Goal: Find specific page/section: Find specific page/section

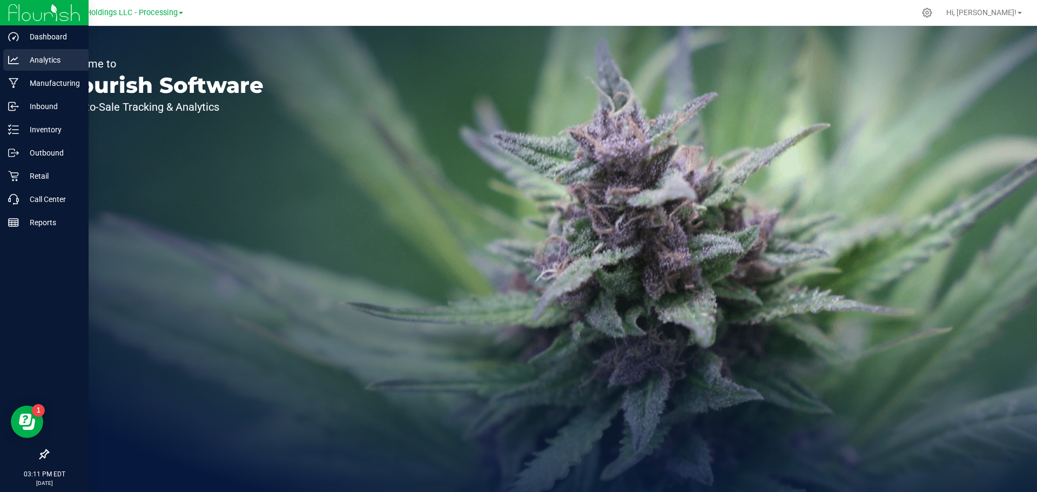
click at [53, 64] on p "Analytics" at bounding box center [51, 59] width 65 height 13
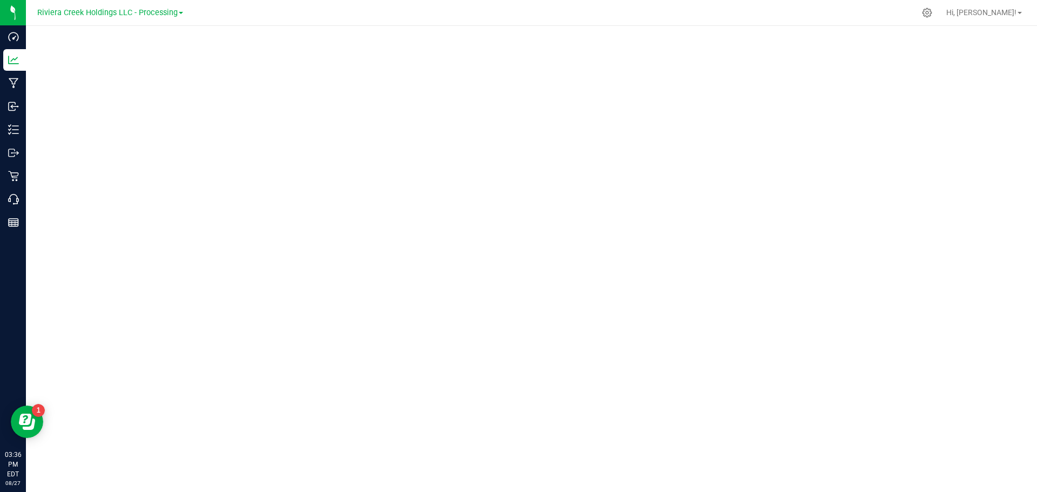
click at [881, 15] on div at bounding box center [553, 12] width 721 height 21
click at [244, 28] on div at bounding box center [531, 255] width 1011 height 459
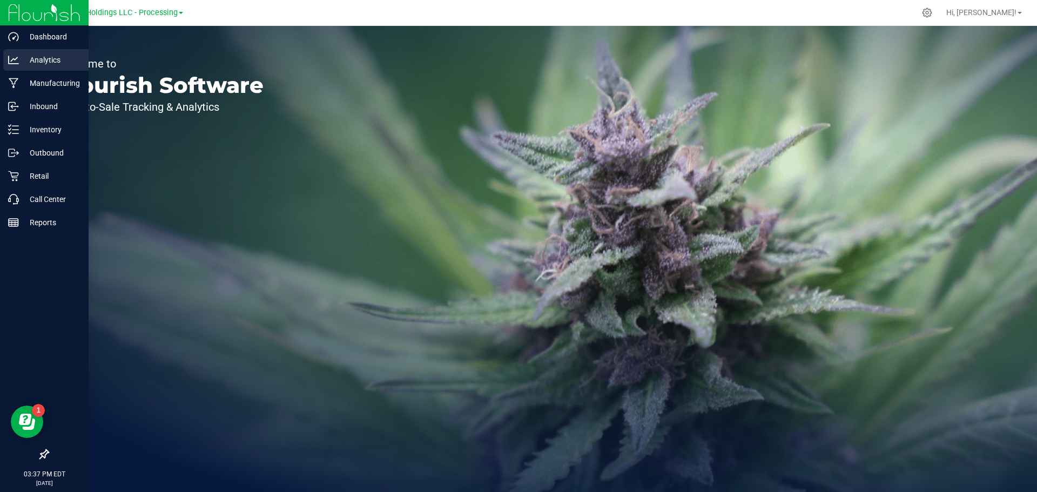
click at [58, 55] on p "Analytics" at bounding box center [51, 59] width 65 height 13
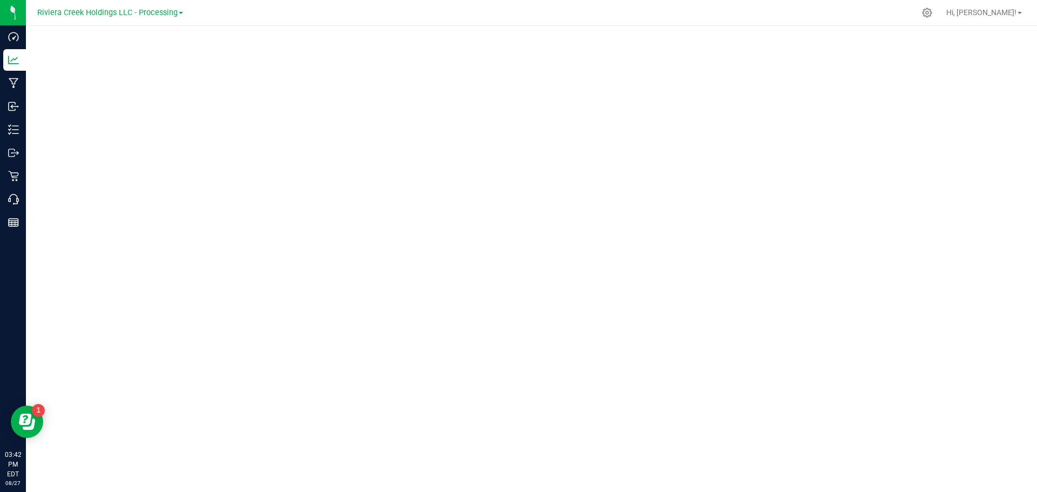
click at [348, 29] on div at bounding box center [531, 255] width 1011 height 459
